Goal: Transaction & Acquisition: Purchase product/service

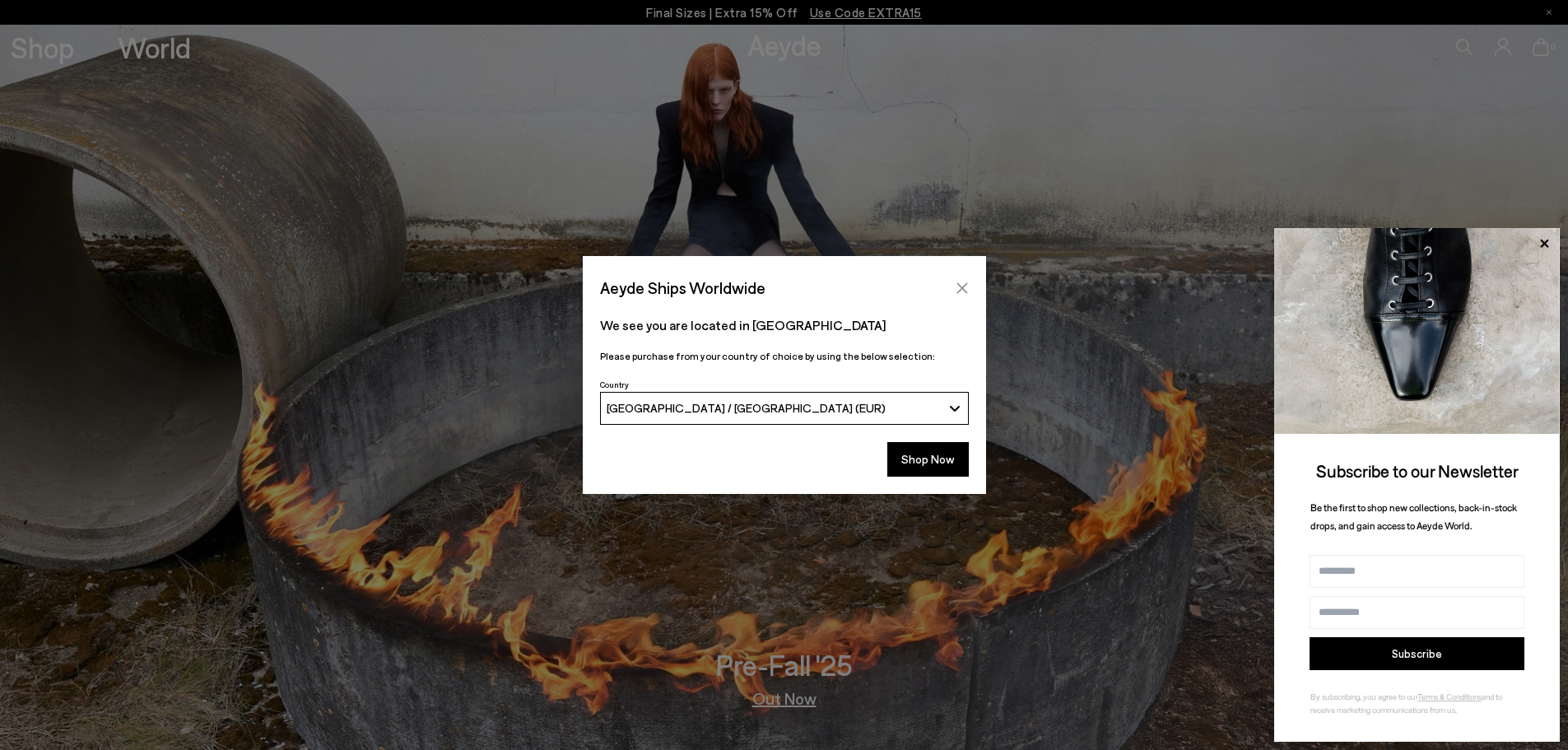
click at [971, 289] on button "Close" at bounding box center [962, 288] width 25 height 25
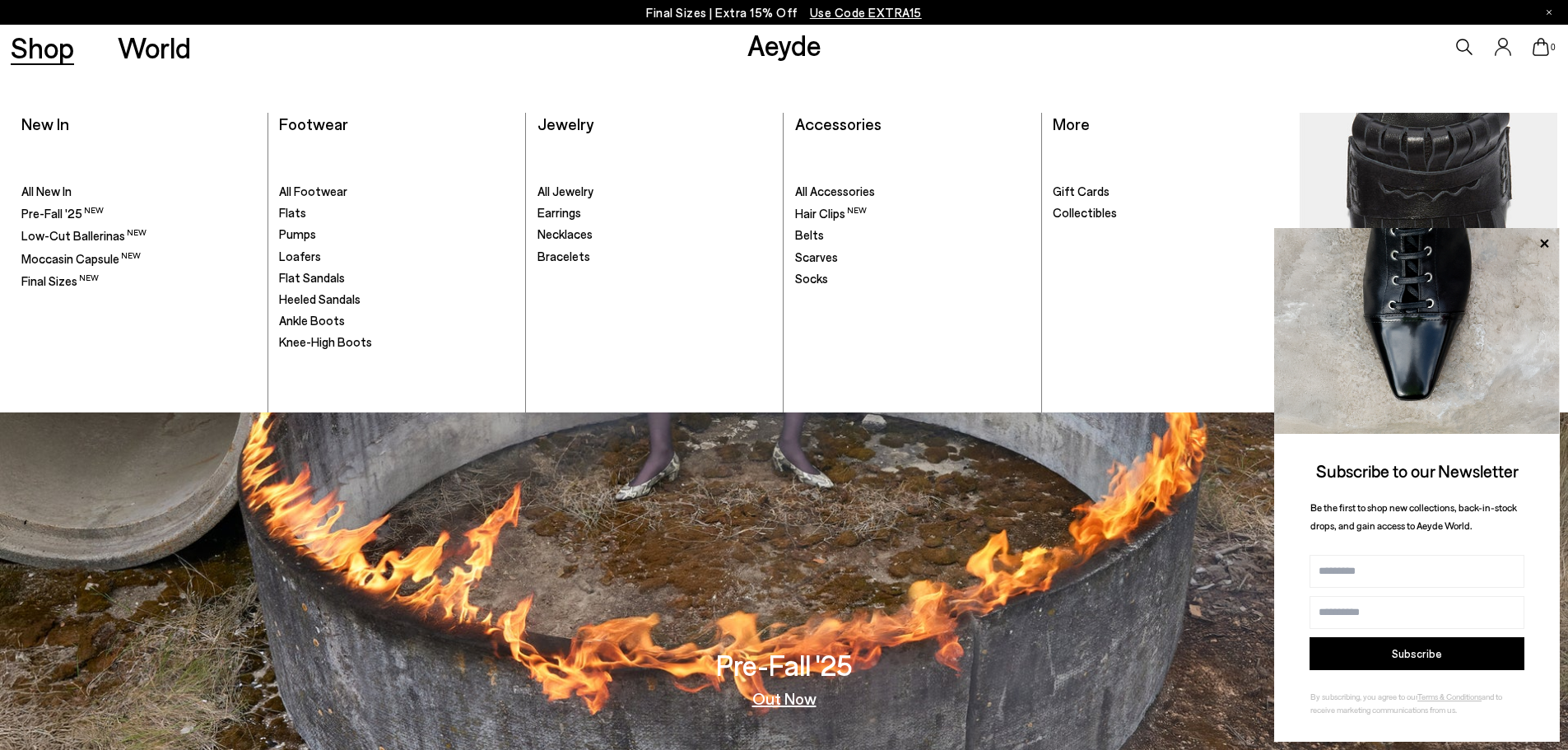
click at [42, 47] on link "Shop" at bounding box center [42, 47] width 64 height 29
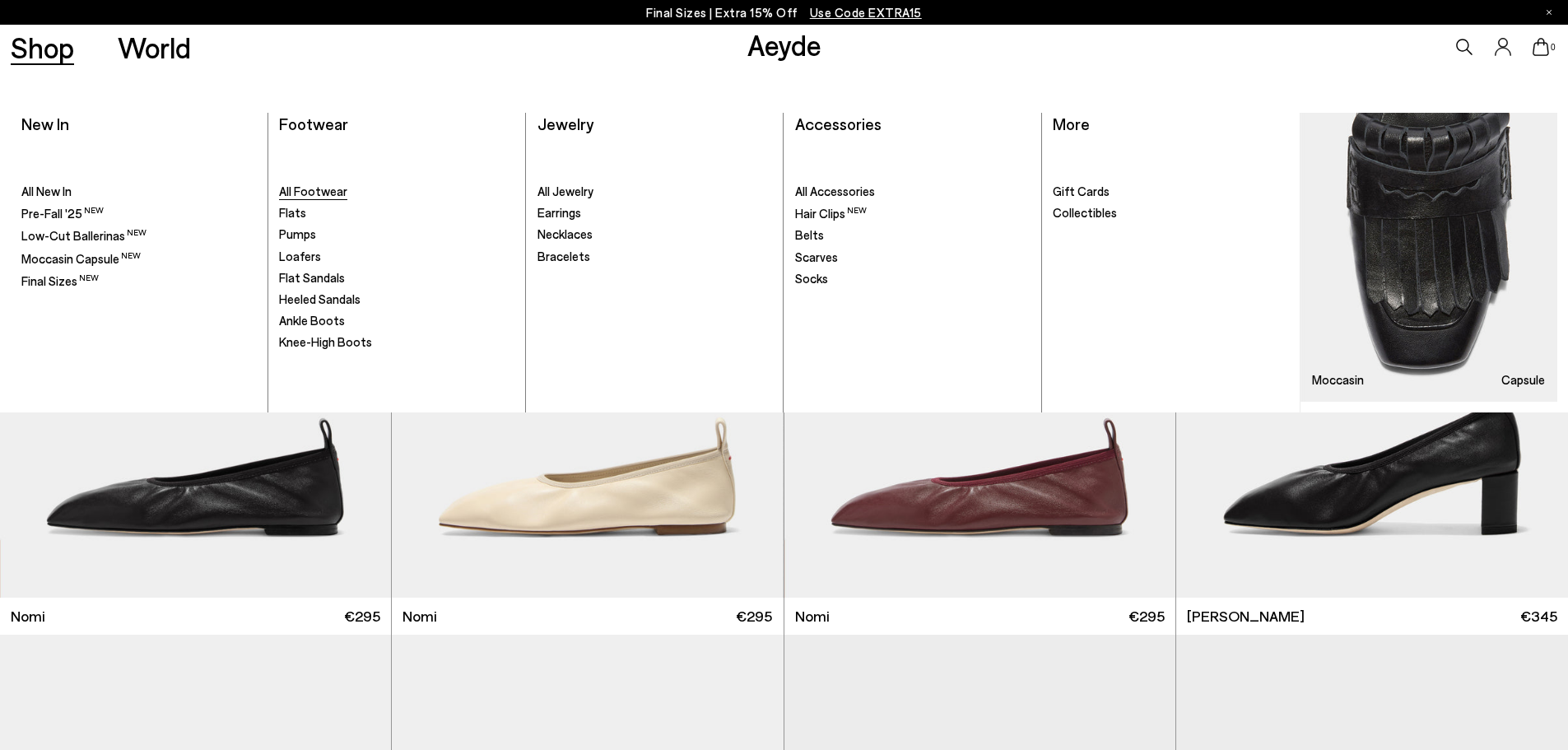
click at [323, 188] on span "All Footwear" at bounding box center [313, 191] width 68 height 15
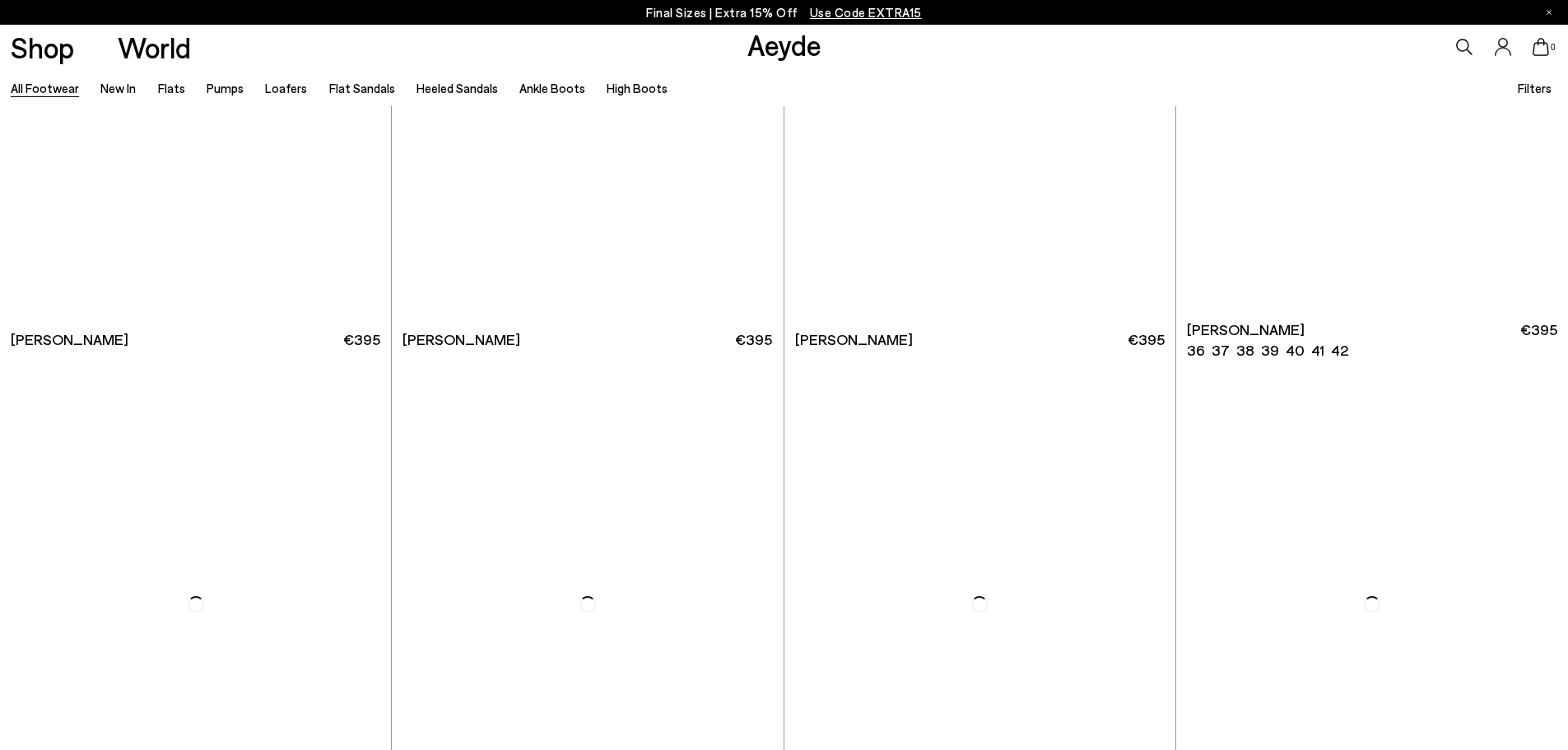
scroll to position [3210, 0]
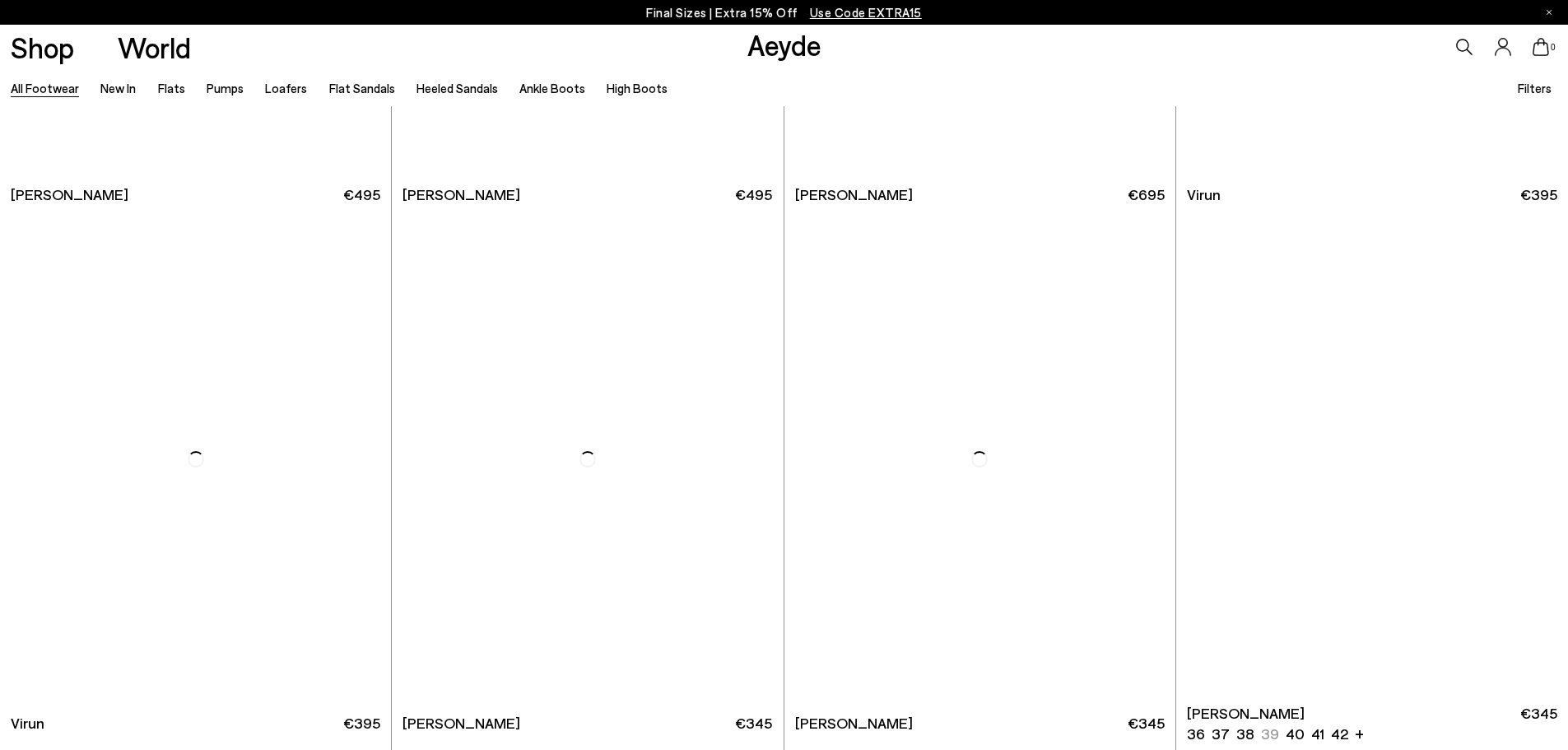
scroll to position [6902, 0]
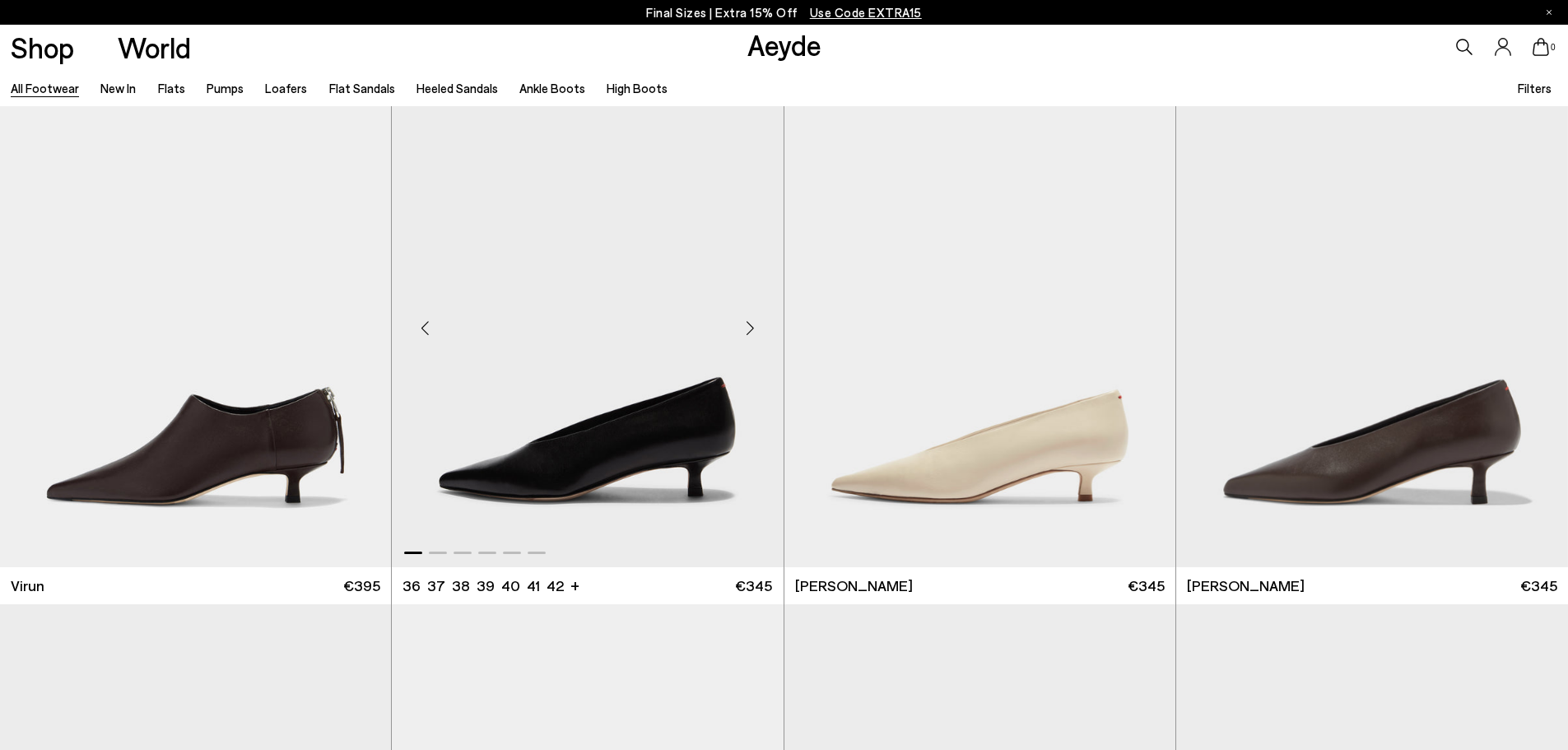
click at [751, 325] on div "Next slide" at bounding box center [751, 328] width 50 height 50
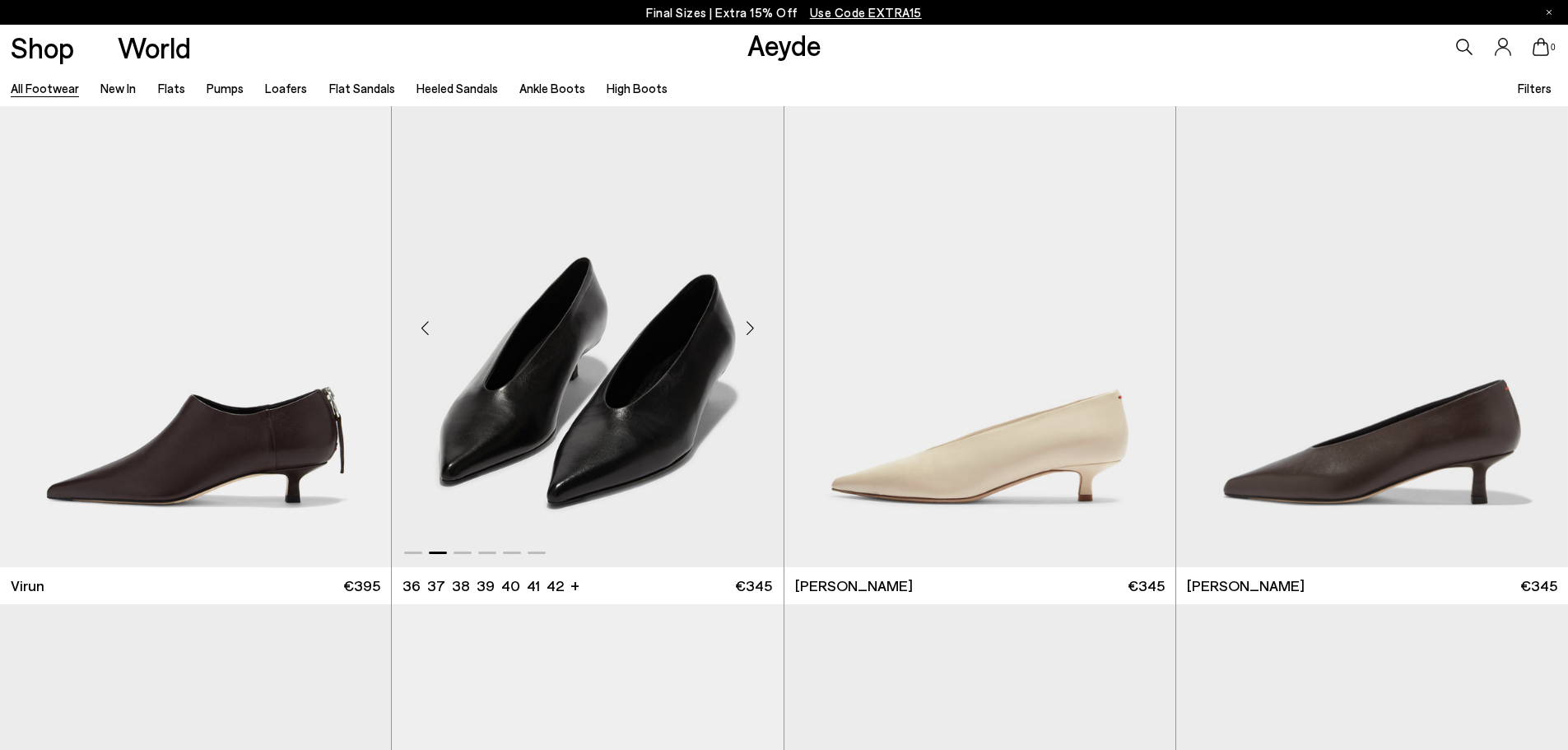
click at [751, 325] on div "Next slide" at bounding box center [751, 328] width 50 height 50
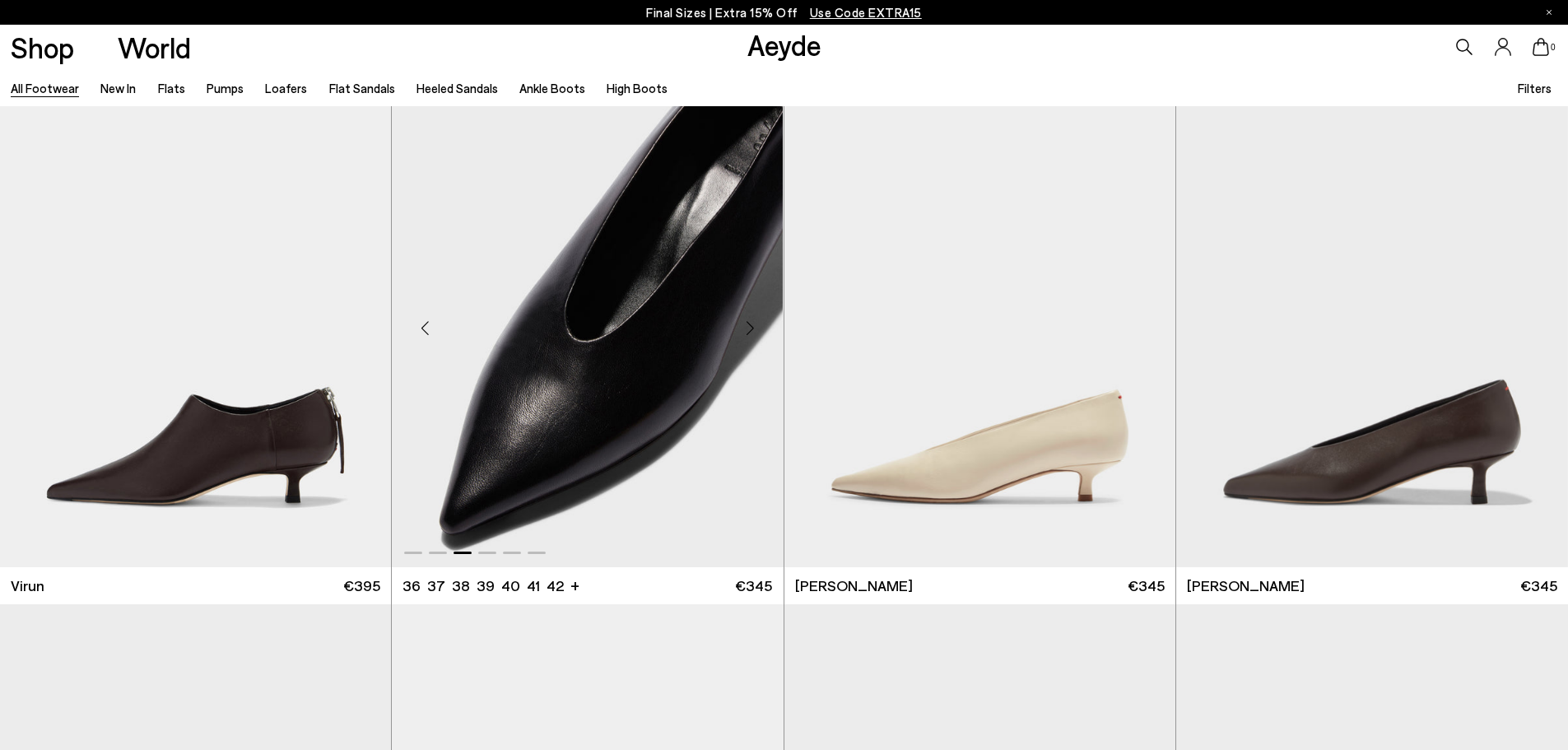
click at [751, 325] on div "Next slide" at bounding box center [751, 328] width 50 height 50
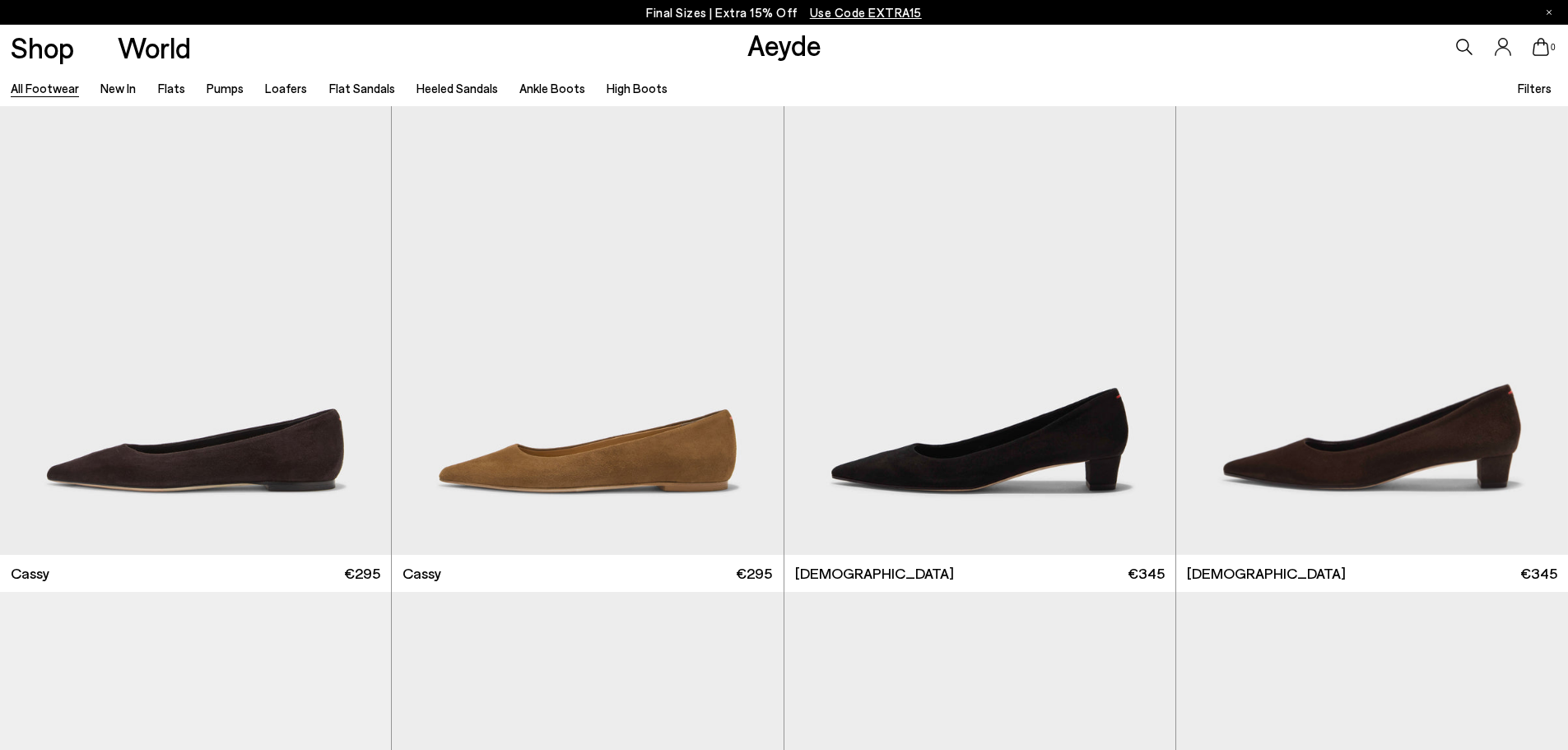
scroll to position [7479, 0]
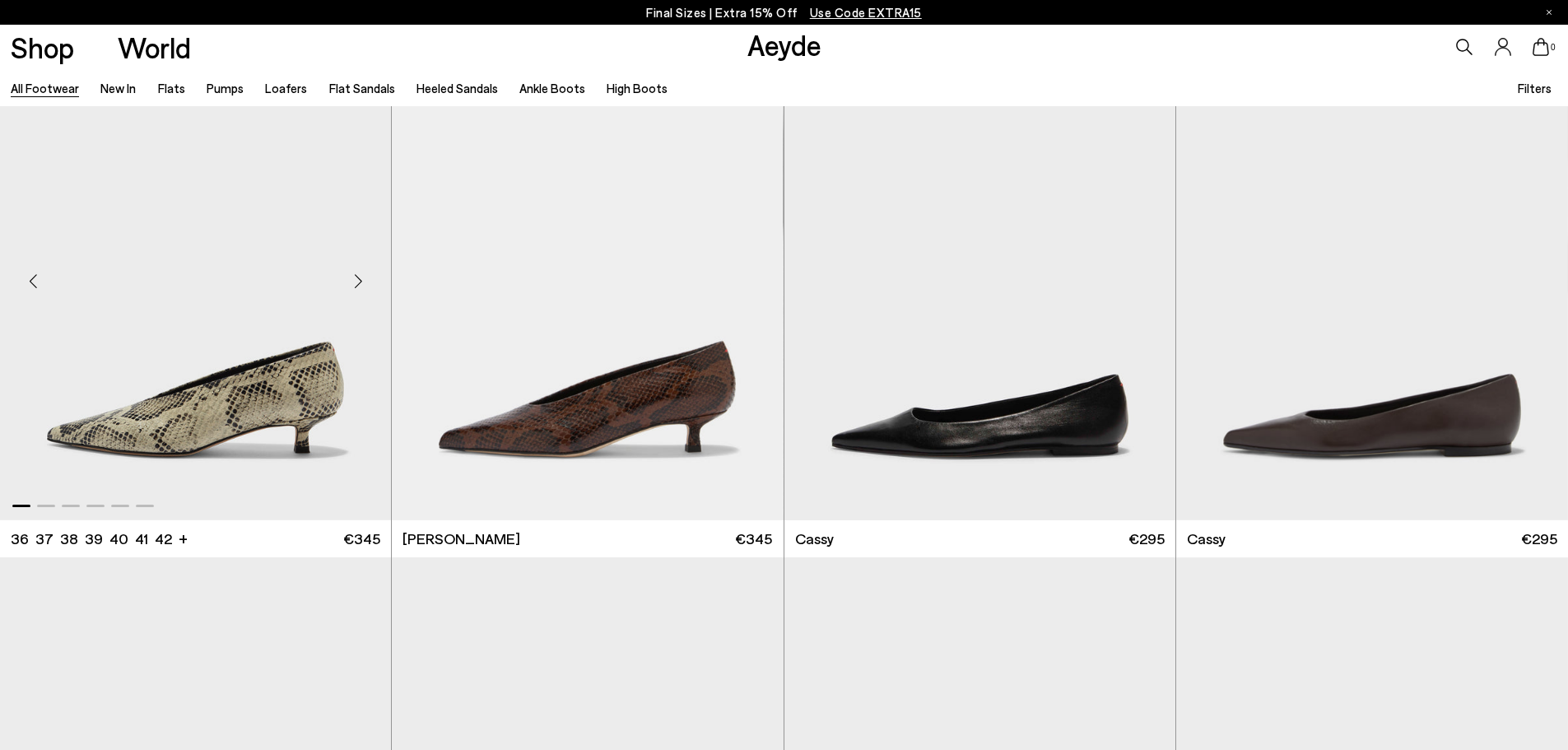
click at [352, 279] on div "Next slide" at bounding box center [358, 280] width 50 height 50
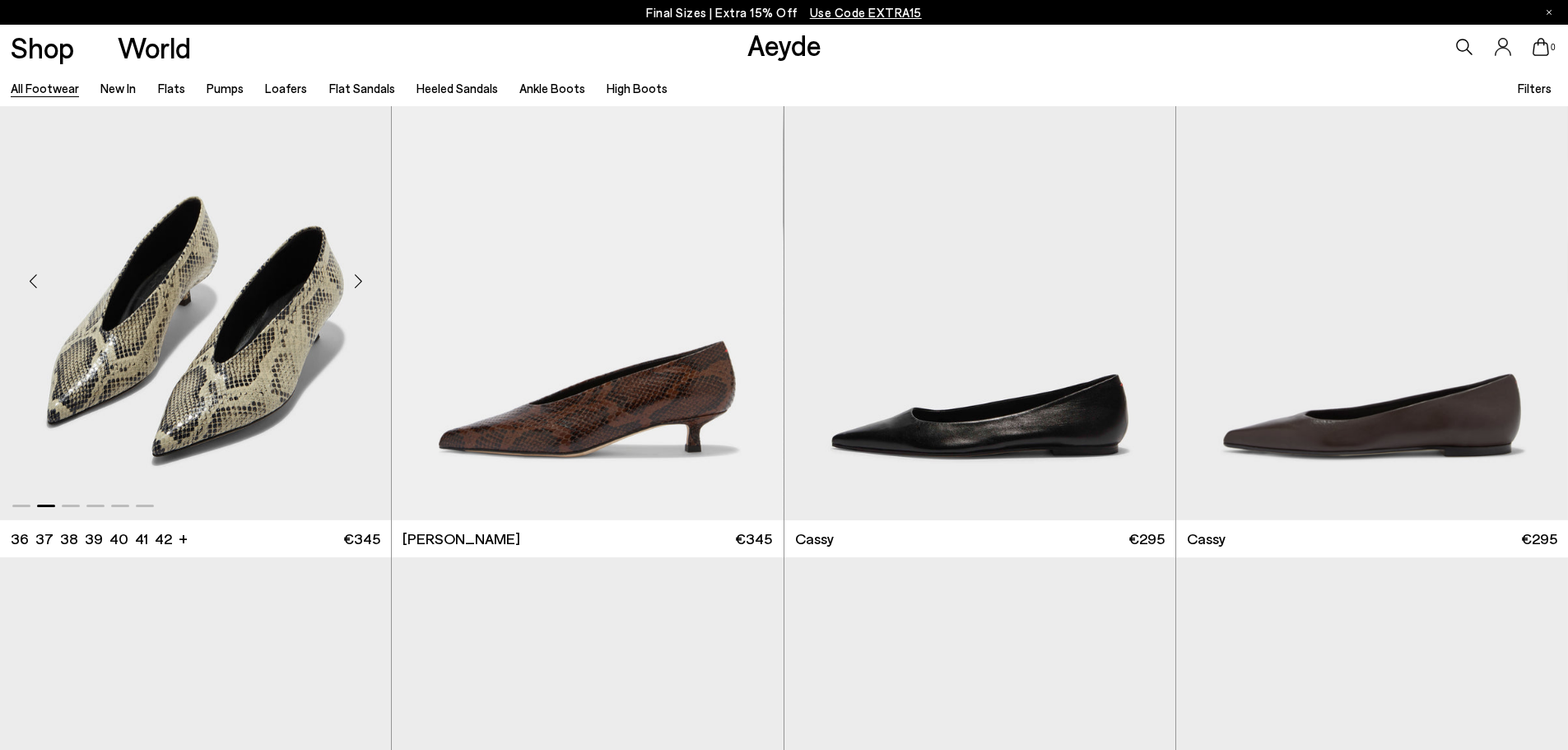
click at [352, 279] on div "Next slide" at bounding box center [358, 280] width 50 height 50
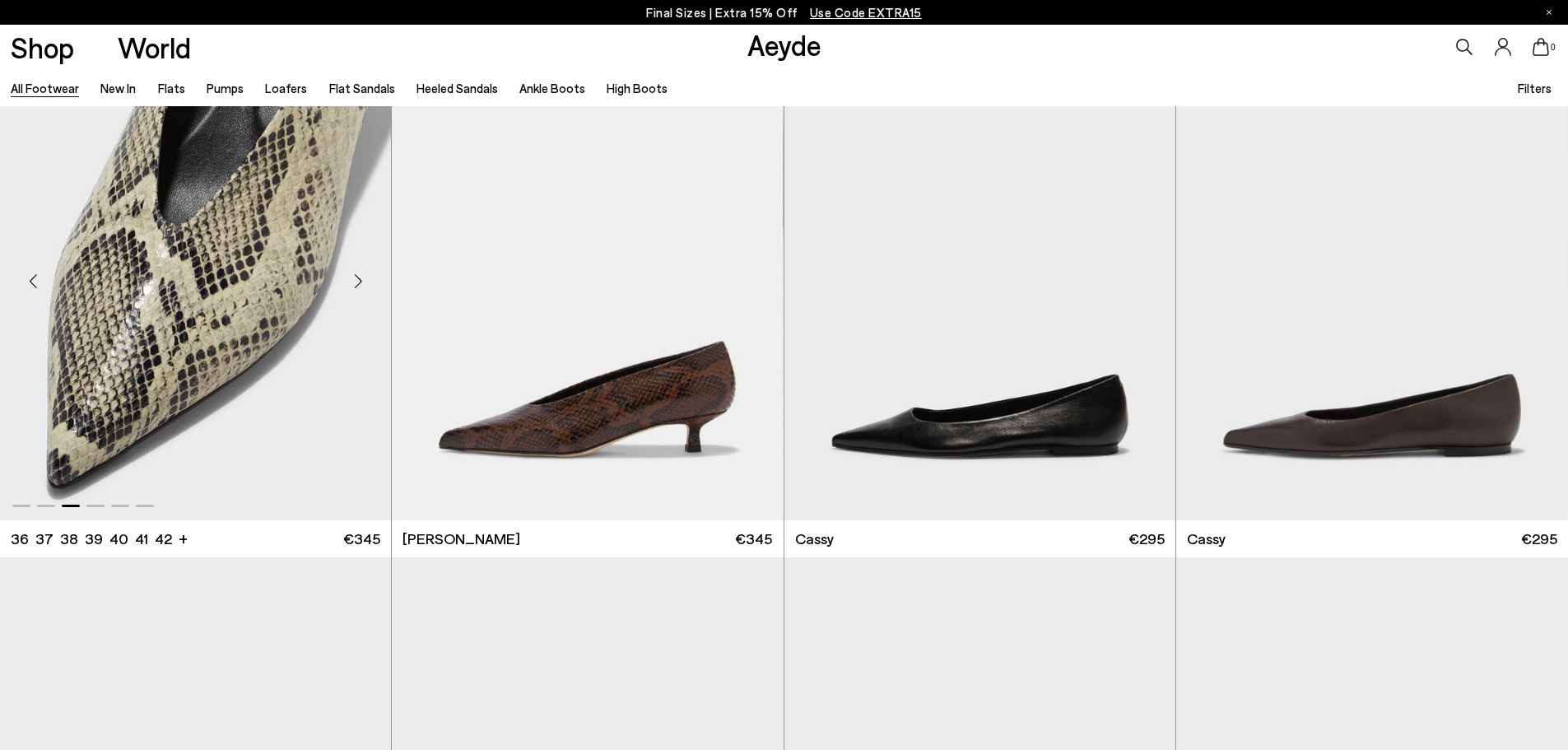
click at [352, 279] on div "Next slide" at bounding box center [358, 280] width 50 height 50
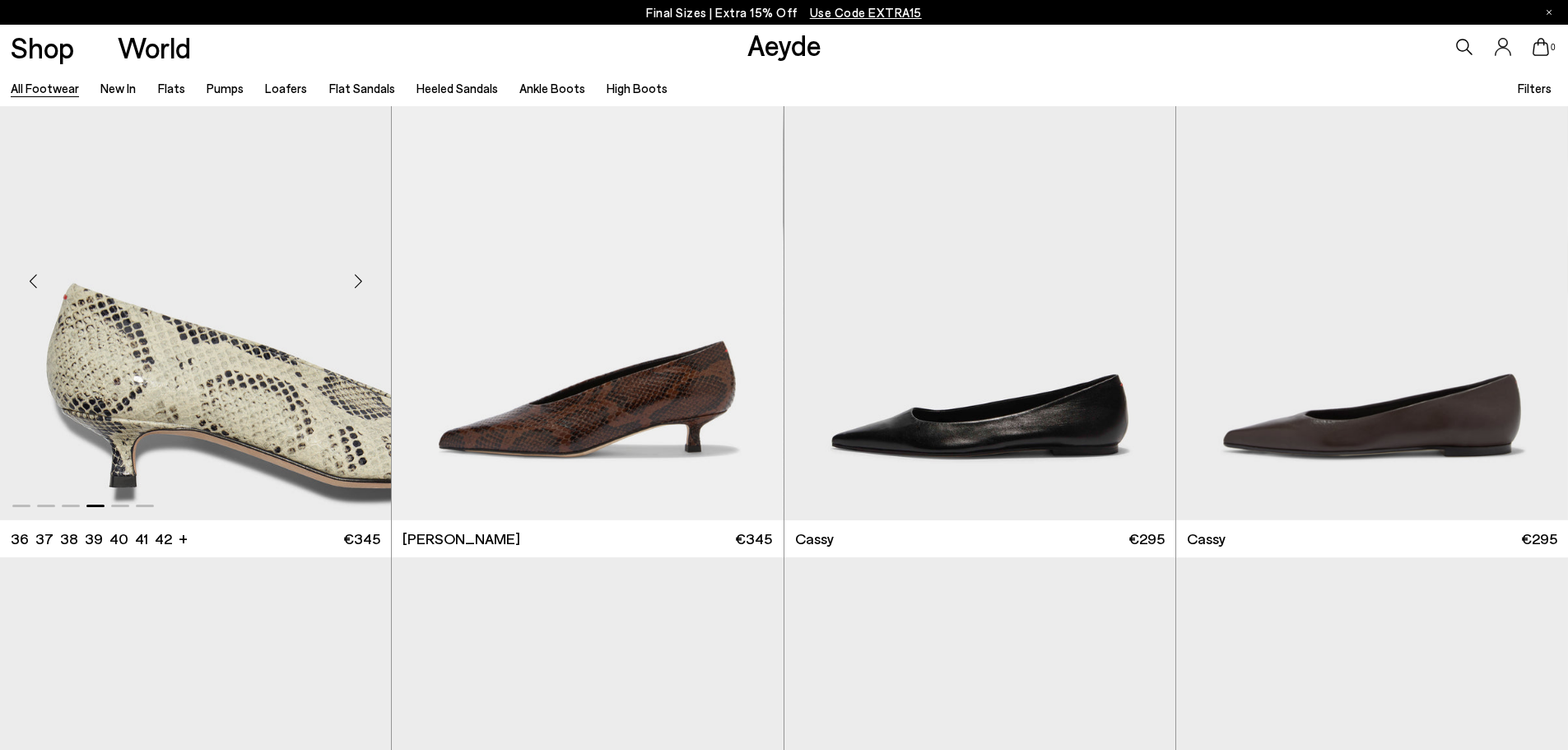
click at [352, 279] on div "Next slide" at bounding box center [358, 280] width 50 height 50
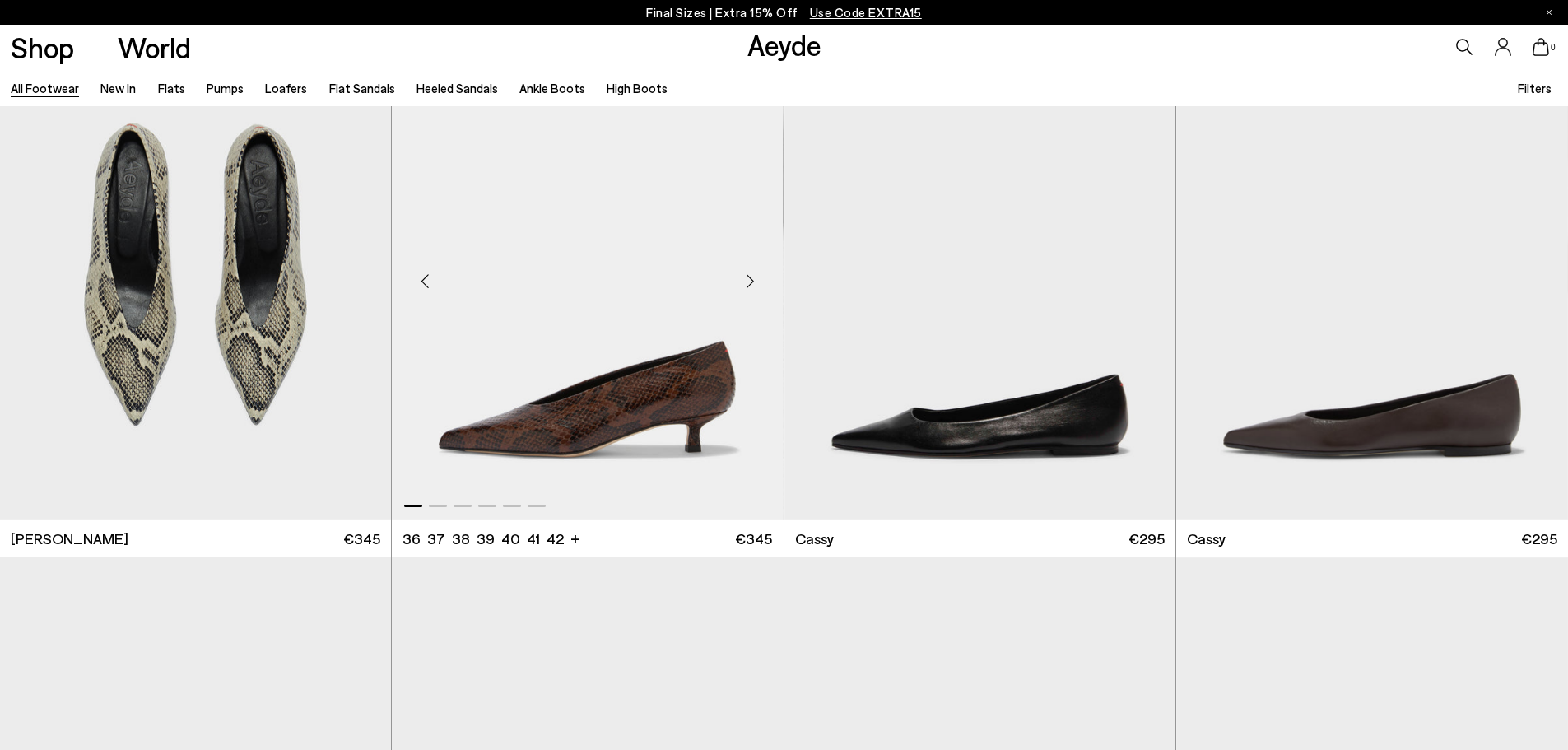
click at [754, 272] on div "Next slide" at bounding box center [751, 280] width 50 height 50
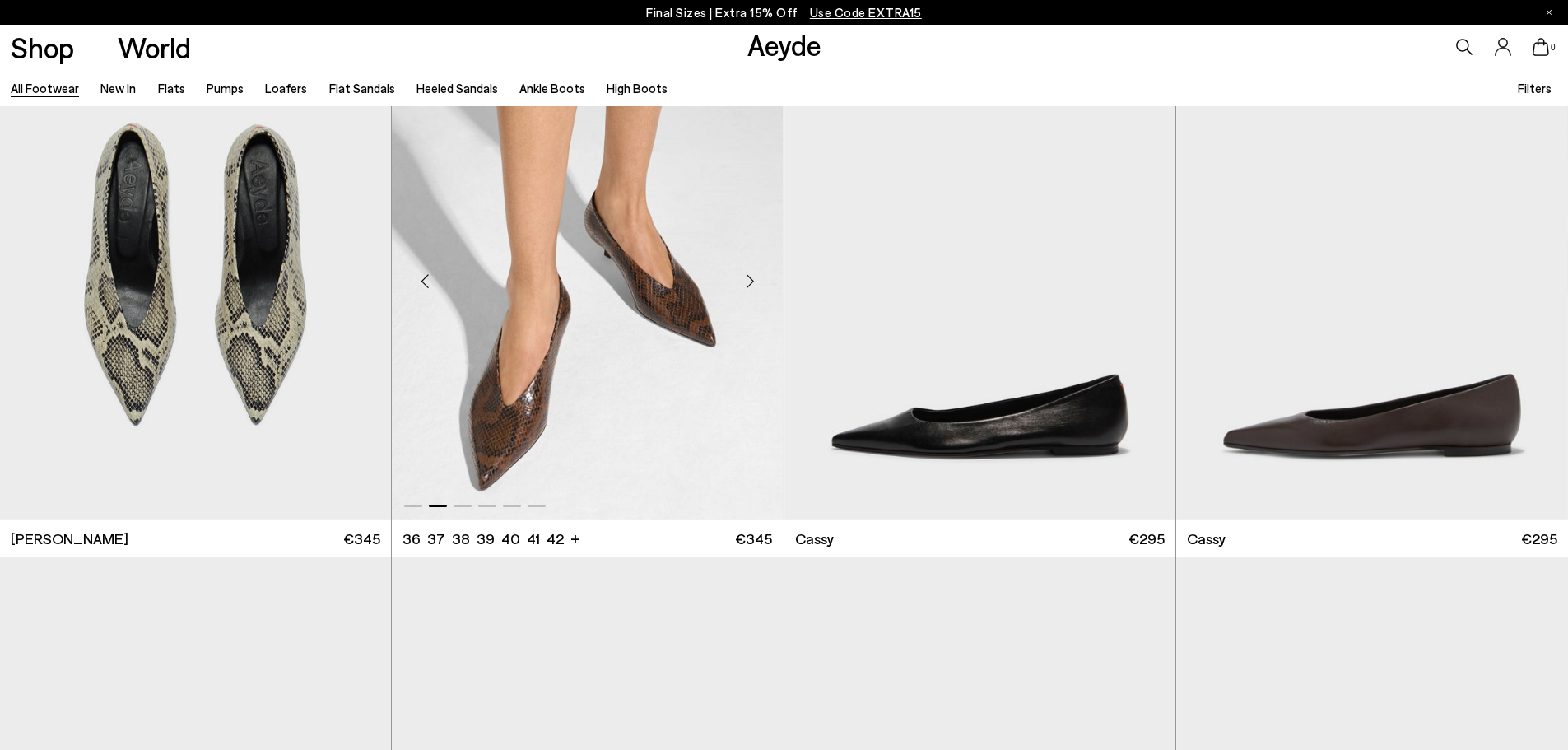
click at [754, 272] on div "Next slide" at bounding box center [751, 280] width 50 height 50
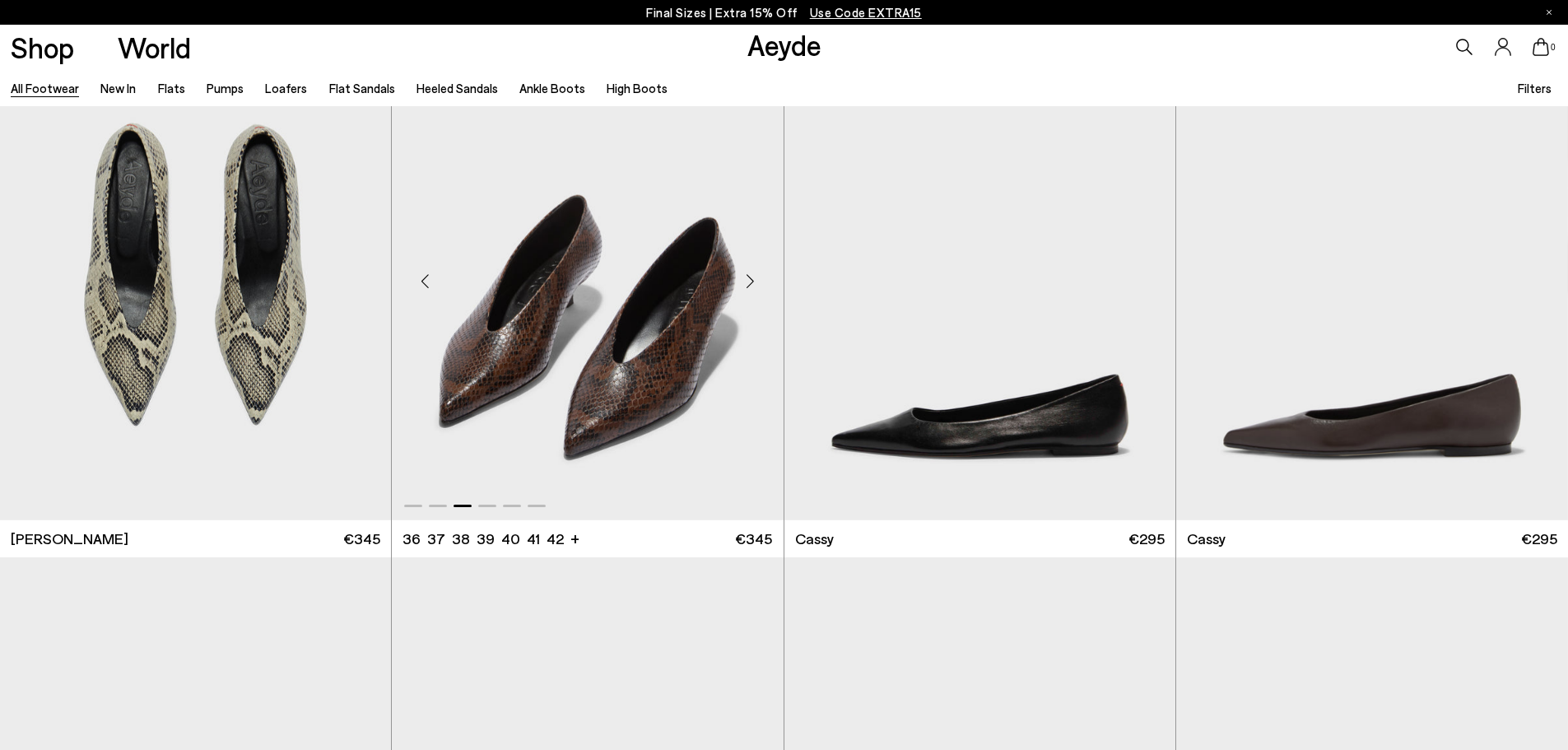
click at [754, 272] on div "Next slide" at bounding box center [751, 280] width 50 height 50
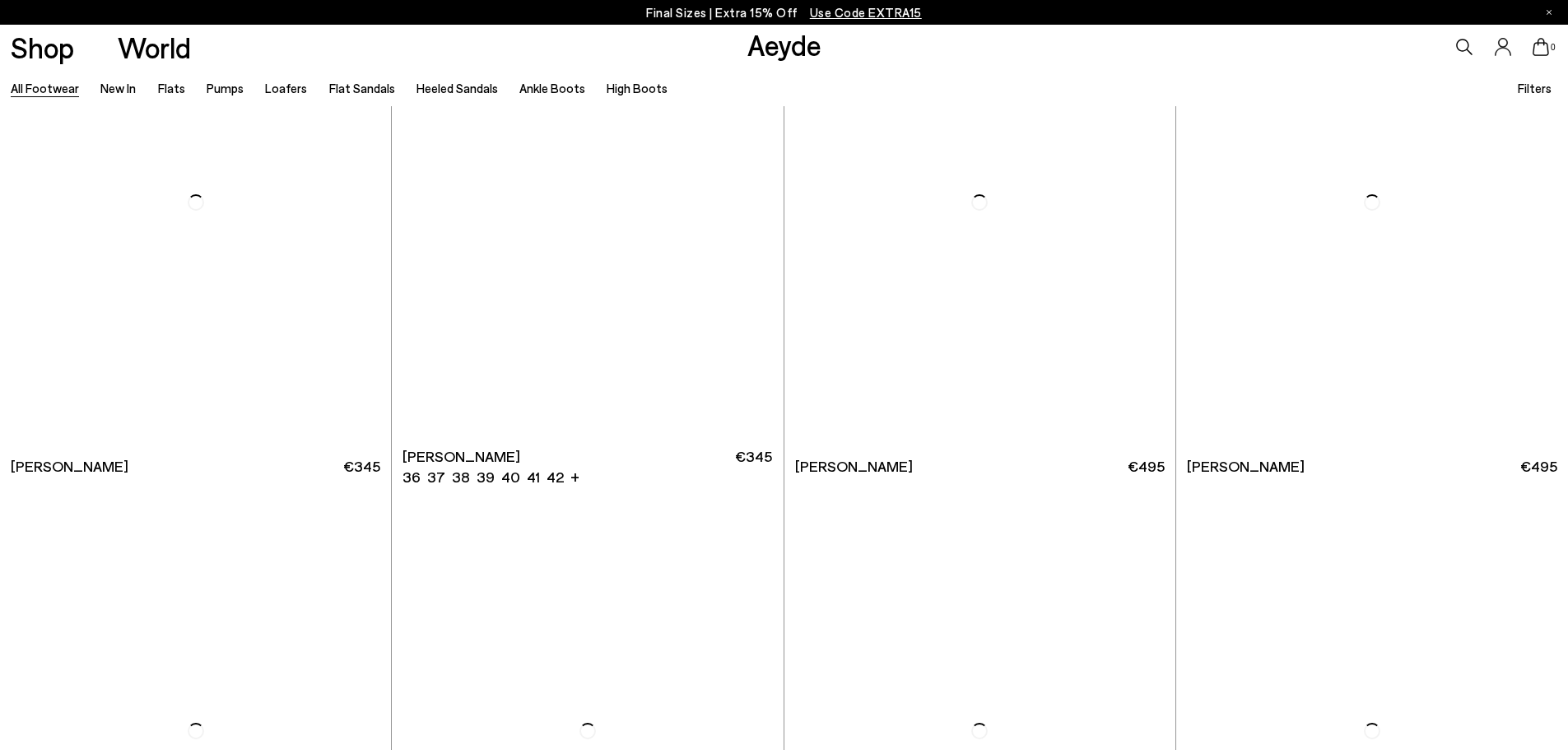
scroll to position [10196, 0]
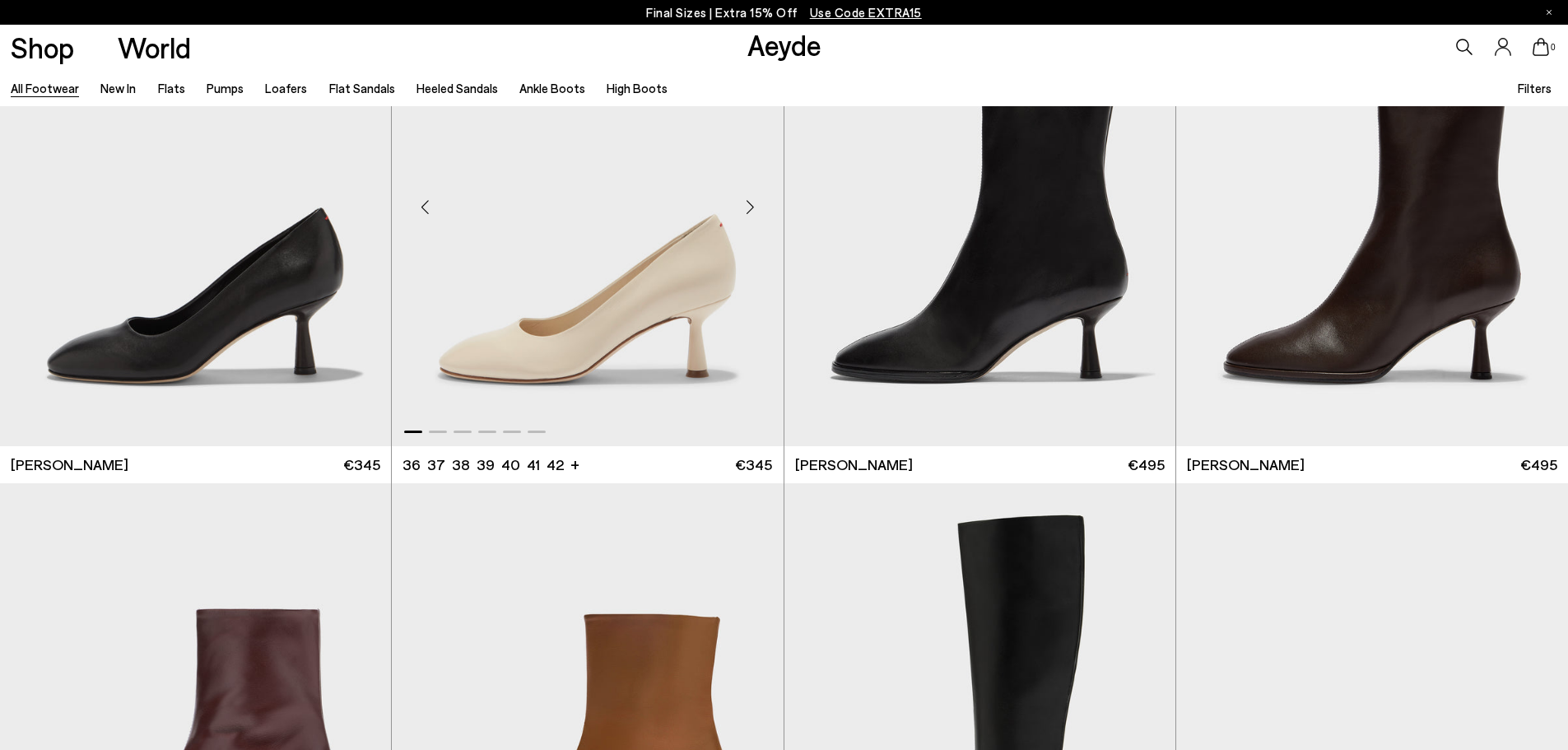
click at [753, 207] on div "Next slide" at bounding box center [751, 208] width 50 height 50
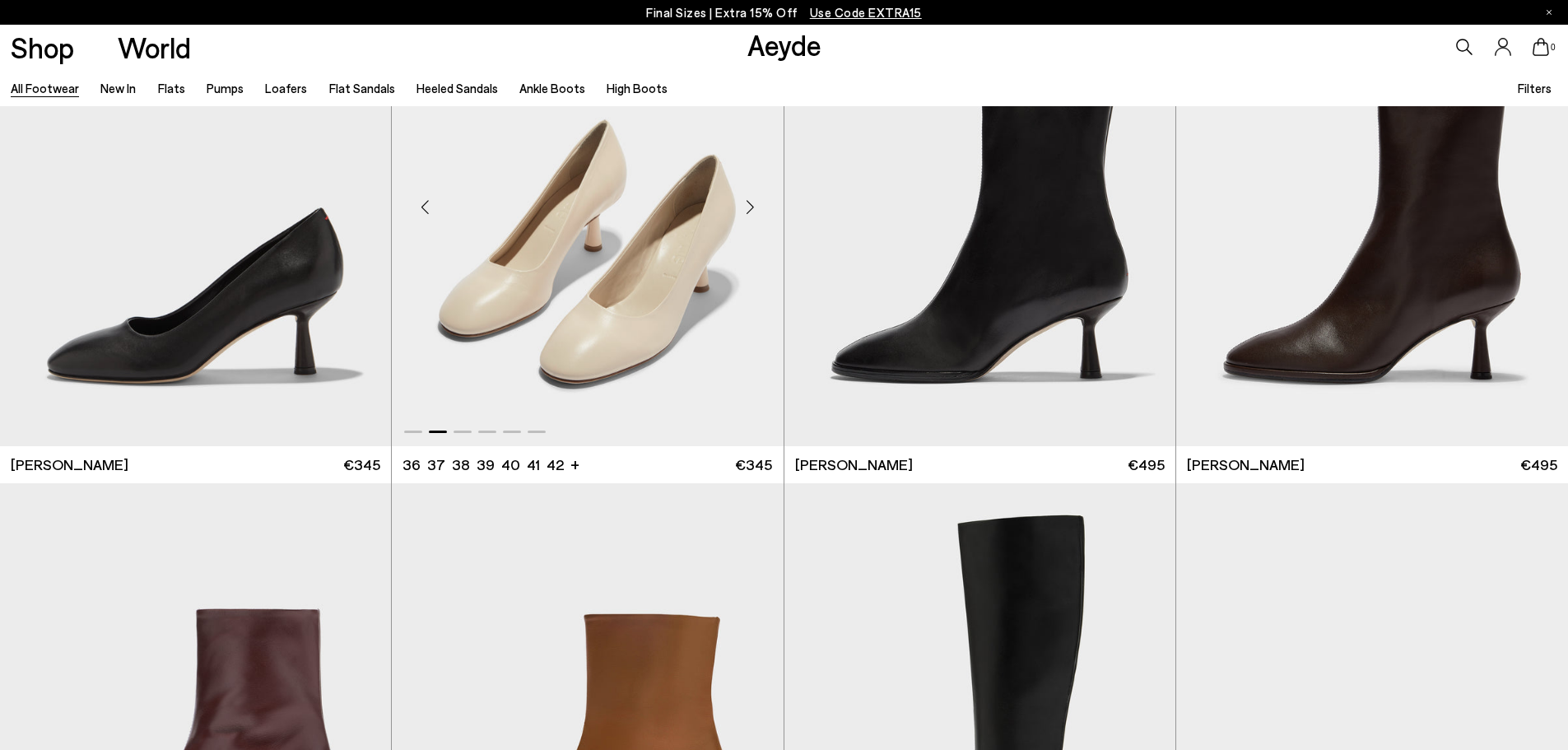
click at [753, 207] on div "Next slide" at bounding box center [751, 208] width 50 height 50
